Goal: Transaction & Acquisition: Purchase product/service

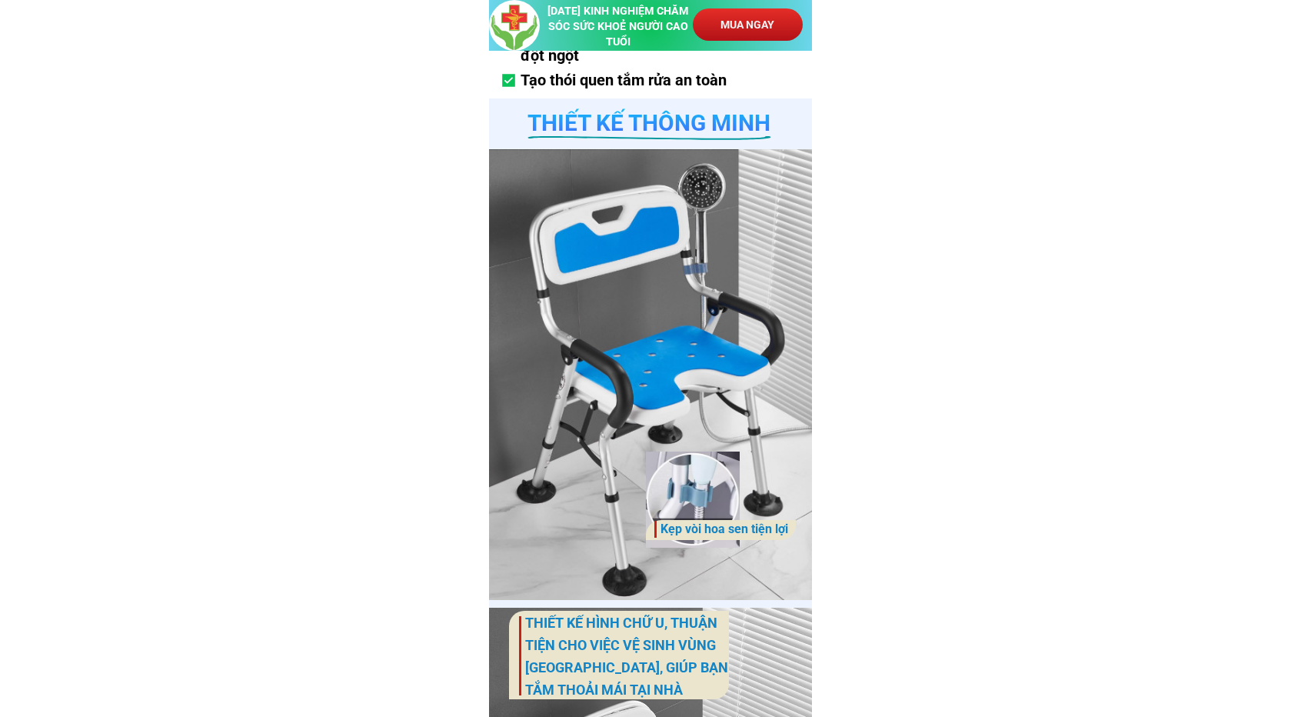
scroll to position [2844, 0]
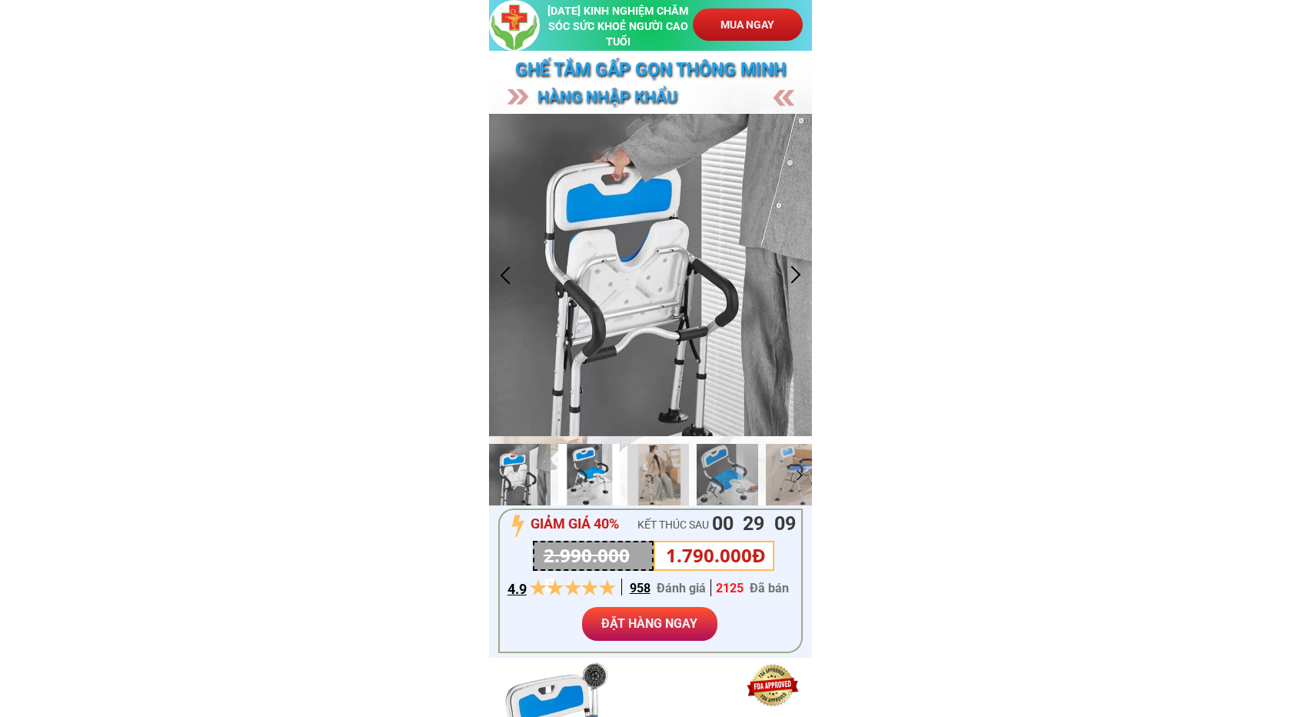
click at [606, 479] on div at bounding box center [589, 475] width 62 height 62
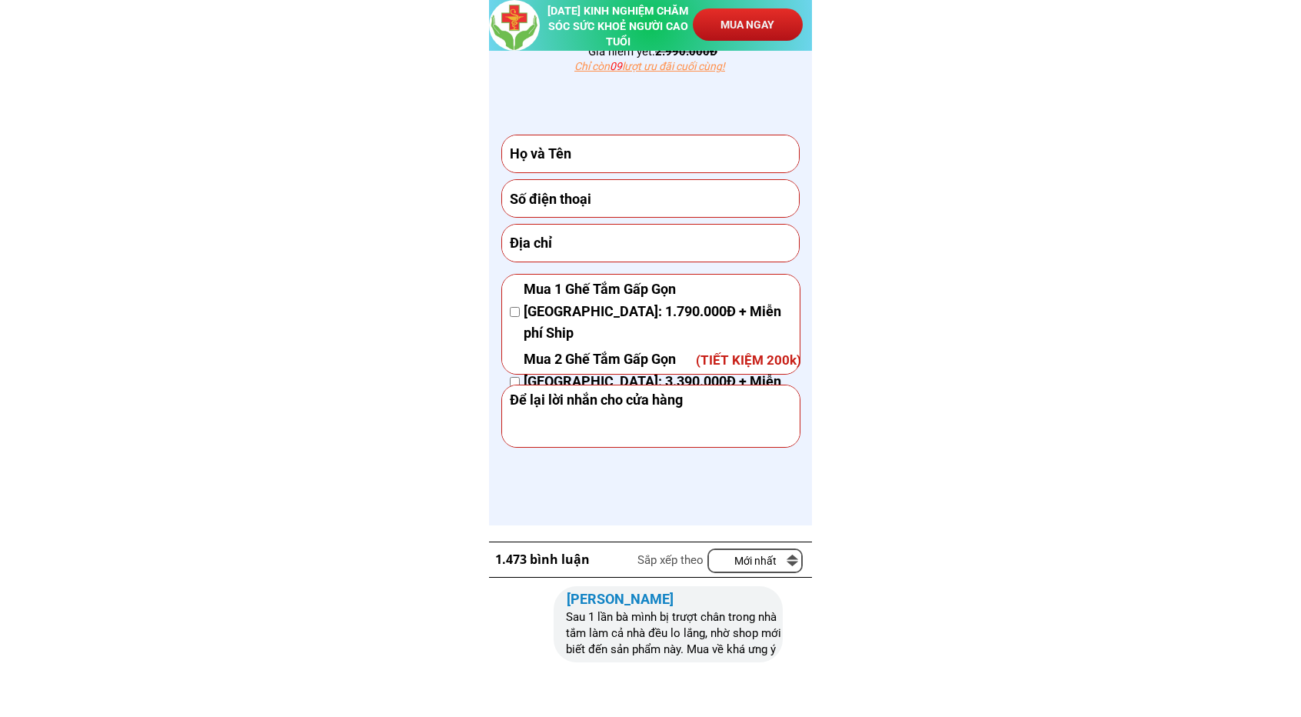
scroll to position [8457, 0]
